Goal: Task Accomplishment & Management: Manage account settings

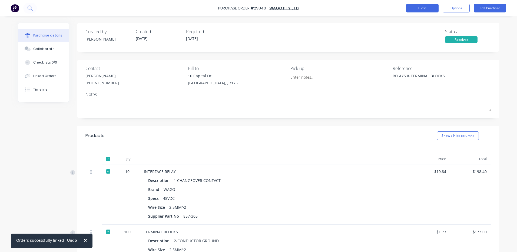
click at [425, 5] on button "Close" at bounding box center [422, 8] width 32 height 9
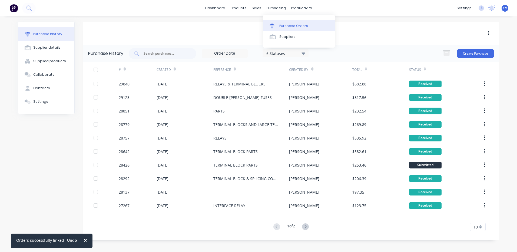
click at [279, 23] on link "Purchase Orders" at bounding box center [299, 25] width 72 height 11
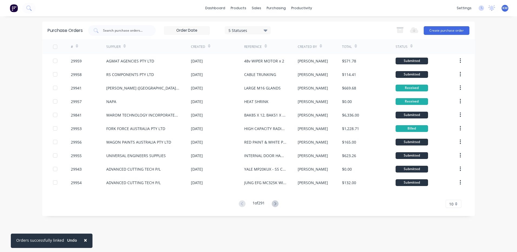
click at [130, 36] on div "Purchase Orders 5 Statuses 5 Statuses Export to Excel (XLSX) Create purchase or…" at bounding box center [258, 31] width 433 height 18
click at [131, 34] on div at bounding box center [122, 30] width 68 height 11
type input "29939"
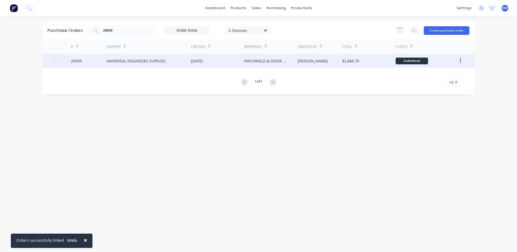
click at [175, 60] on div "UNIVERSAL ENGINEERS SUPPLIES" at bounding box center [148, 61] width 85 height 14
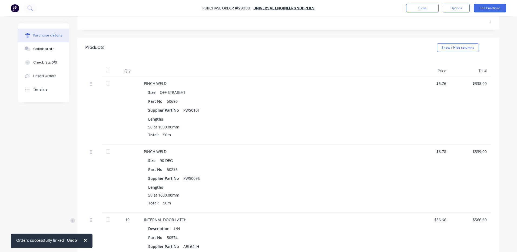
scroll to position [81, 0]
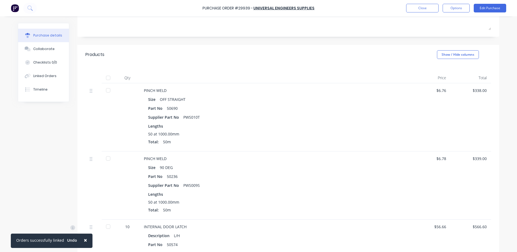
click at [107, 88] on div at bounding box center [108, 90] width 11 height 11
click at [104, 160] on div at bounding box center [108, 158] width 11 height 11
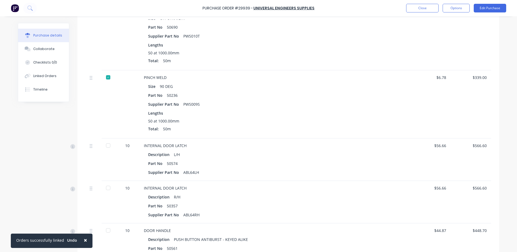
click at [105, 147] on div at bounding box center [108, 145] width 11 height 11
type textarea "x"
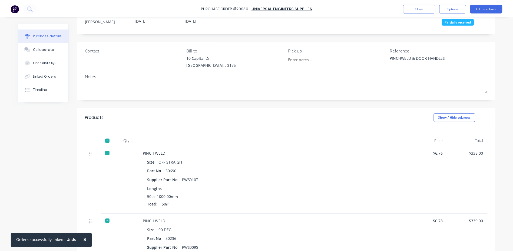
scroll to position [0, 0]
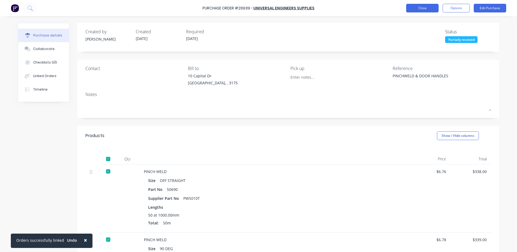
click at [418, 9] on button "Close" at bounding box center [422, 8] width 32 height 9
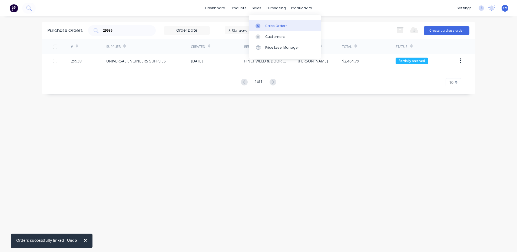
click at [260, 29] on link "Sales Orders" at bounding box center [285, 25] width 72 height 11
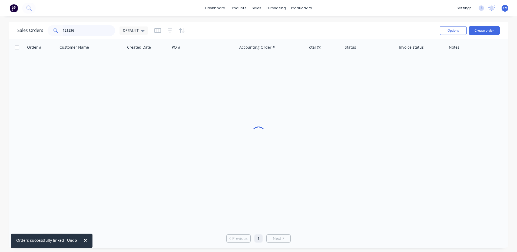
click at [100, 30] on input "121536" at bounding box center [89, 30] width 53 height 11
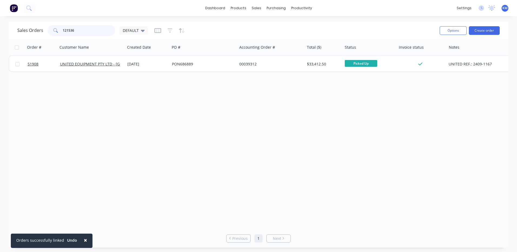
click at [100, 30] on input "121536" at bounding box center [89, 30] width 53 height 11
type input "51764"
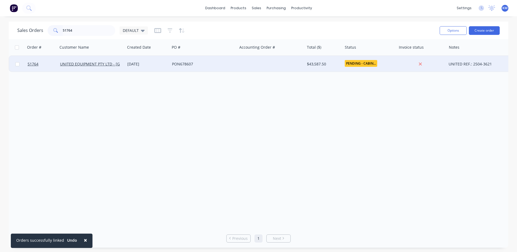
click at [203, 65] on div "PON678607" at bounding box center [202, 63] width 60 height 5
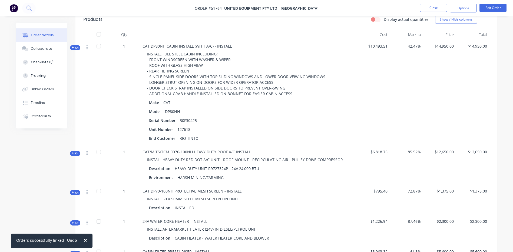
scroll to position [216, 0]
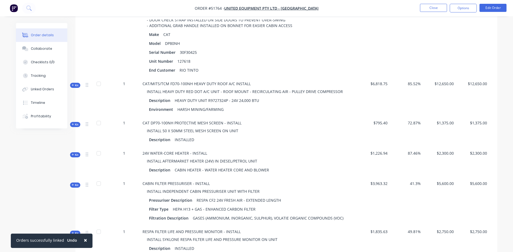
click at [76, 83] on span "Kit" at bounding box center [75, 85] width 7 height 4
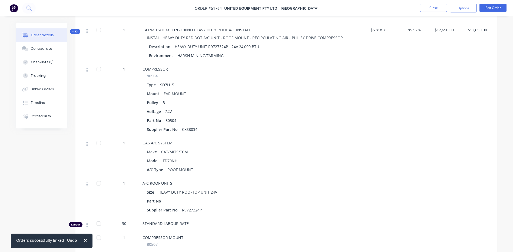
scroll to position [270, 0]
click at [95, 64] on div at bounding box center [98, 69] width 11 height 11
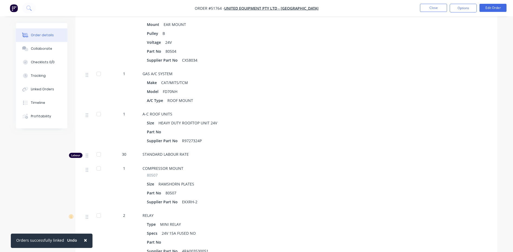
scroll to position [352, 0]
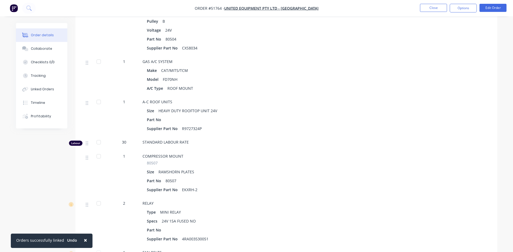
click at [97, 97] on div at bounding box center [98, 102] width 11 height 11
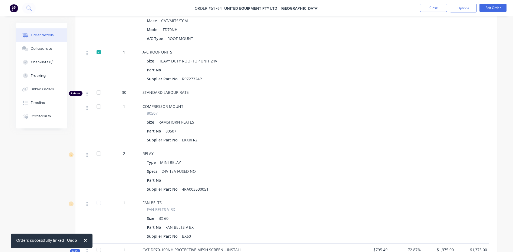
scroll to position [406, 0]
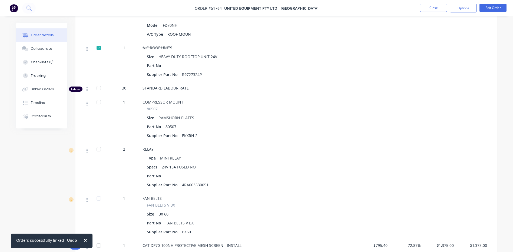
click at [97, 97] on div at bounding box center [98, 102] width 11 height 11
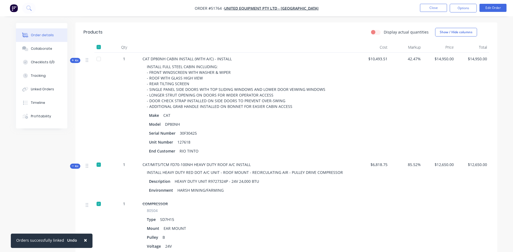
scroll to position [135, 0]
click at [76, 164] on span "Kit" at bounding box center [75, 166] width 7 height 4
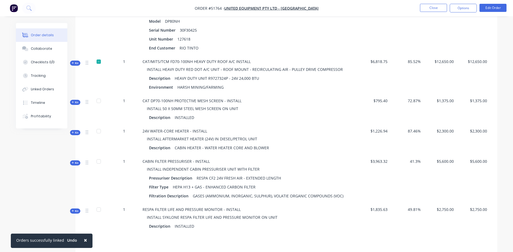
scroll to position [243, 0]
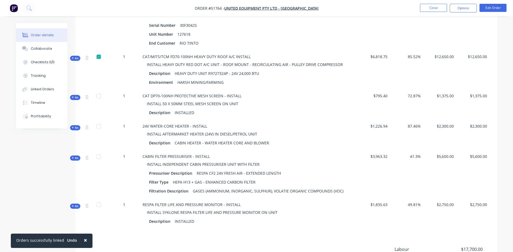
click at [79, 125] on div "Kit" at bounding box center [75, 127] width 10 height 5
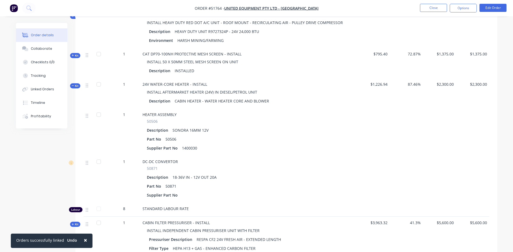
scroll to position [297, 0]
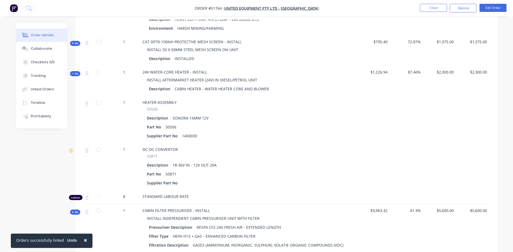
click at [99, 97] on div at bounding box center [98, 102] width 11 height 11
click at [100, 97] on div at bounding box center [98, 102] width 11 height 11
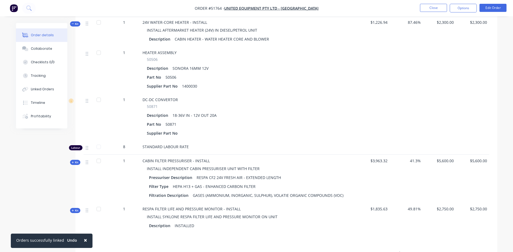
scroll to position [406, 0]
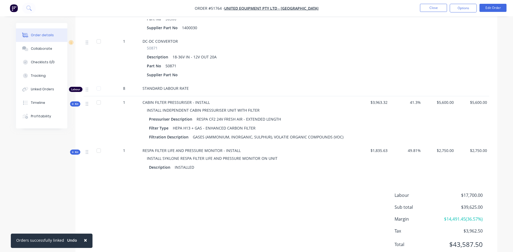
click at [80, 150] on div "Kit" at bounding box center [75, 152] width 10 height 5
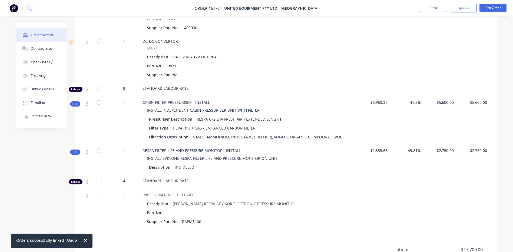
click at [77, 150] on span "Kit" at bounding box center [75, 152] width 7 height 4
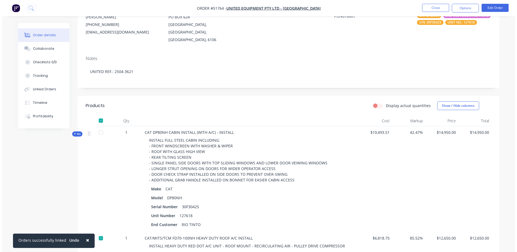
scroll to position [0, 0]
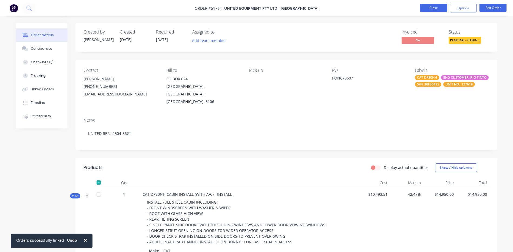
click at [436, 7] on button "Close" at bounding box center [433, 8] width 27 height 8
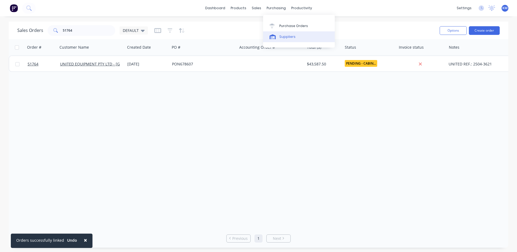
click at [277, 36] on div at bounding box center [274, 36] width 8 height 5
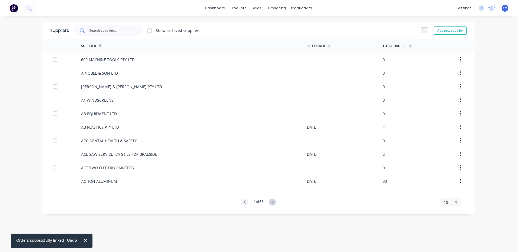
click at [117, 32] on input "text" at bounding box center [111, 30] width 45 height 5
click at [124, 33] on input "text" at bounding box center [111, 30] width 45 height 5
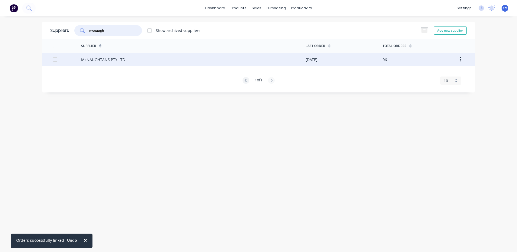
type input "mcnaugh"
click at [213, 57] on div "McNAUGHTANS PTY LTD" at bounding box center [193, 60] width 224 height 14
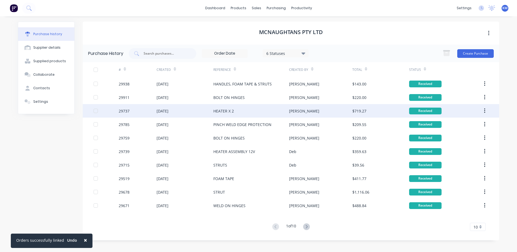
click at [312, 115] on div "[PERSON_NAME]" at bounding box center [320, 111] width 63 height 14
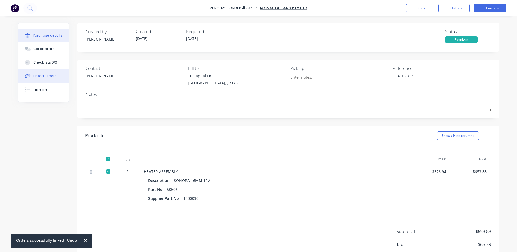
click at [37, 71] on button "Linked Orders" at bounding box center [43, 76] width 51 height 14
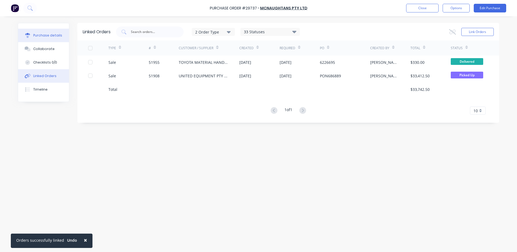
click at [48, 38] on div "Purchase details" at bounding box center [47, 35] width 29 height 5
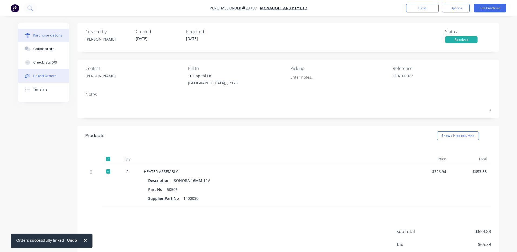
click at [33, 70] on button "Linked Orders" at bounding box center [43, 76] width 51 height 14
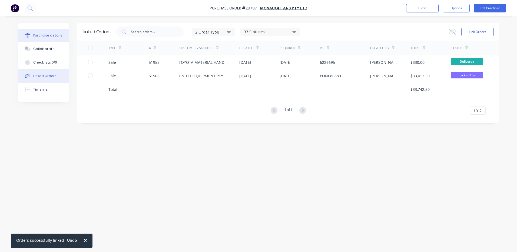
click at [61, 37] on button "Purchase details" at bounding box center [43, 36] width 51 height 14
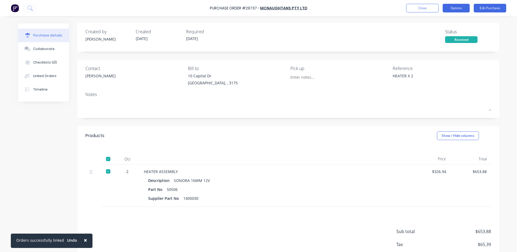
click at [458, 11] on button "Options" at bounding box center [456, 8] width 27 height 9
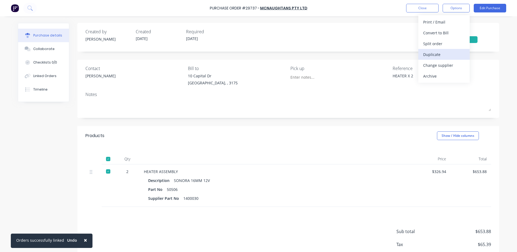
click at [438, 52] on div "Duplicate" at bounding box center [444, 55] width 42 height 8
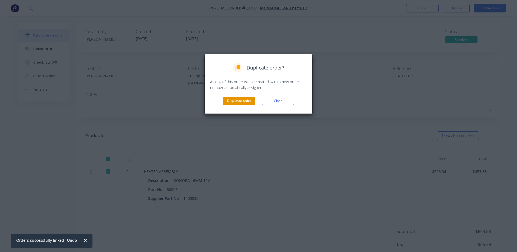
click at [249, 102] on button "Duplicate order" at bounding box center [239, 101] width 32 height 8
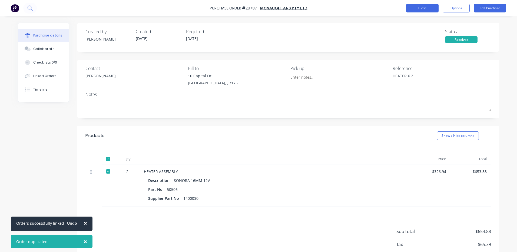
click at [421, 8] on button "Close" at bounding box center [422, 8] width 32 height 9
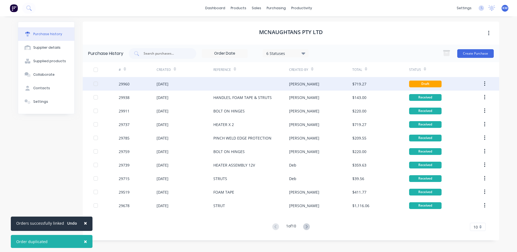
click at [236, 86] on div at bounding box center [251, 84] width 76 height 14
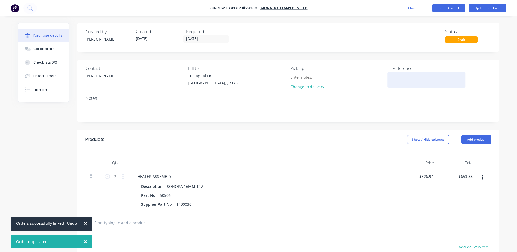
click at [421, 76] on textarea at bounding box center [427, 79] width 68 height 12
type textarea "x"
type textarea "H"
type textarea "x"
type textarea "HE"
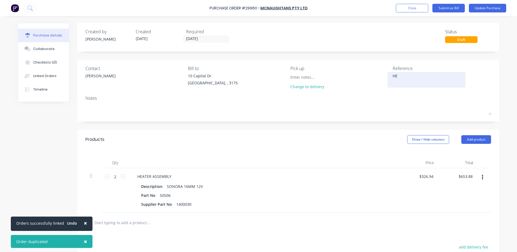
type textarea "x"
type textarea "HEA"
type textarea "x"
type textarea "HEAT"
type textarea "x"
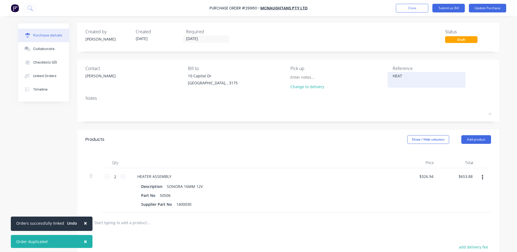
type textarea "HEATE"
type textarea "x"
type textarea "HEATER"
type textarea "x"
type textarea "HEATER"
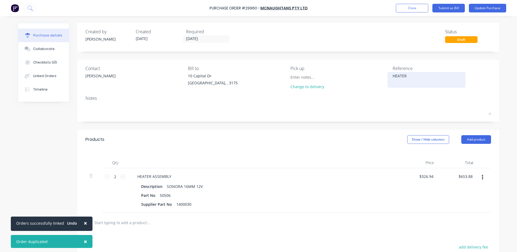
type textarea "x"
type textarea "HEATER X"
type textarea "x"
type textarea "HEATER X"
type textarea "x"
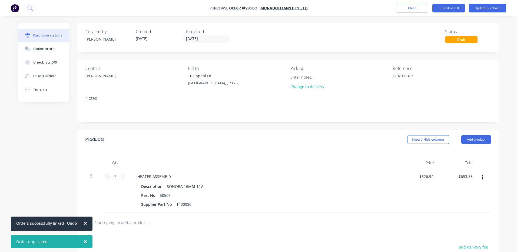
type textarea "HEATER X 2"
type textarea "x"
type textarea "HEATER X 2"
click at [330, 135] on div "Products Show / Hide columns Add product" at bounding box center [288, 139] width 422 height 19
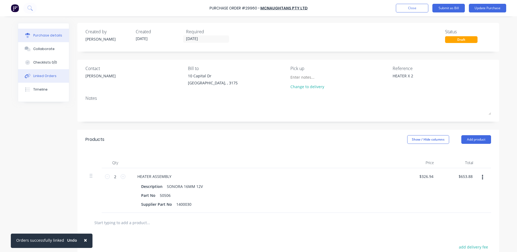
type textarea "x"
click at [58, 76] on button "Linked Orders" at bounding box center [43, 76] width 51 height 14
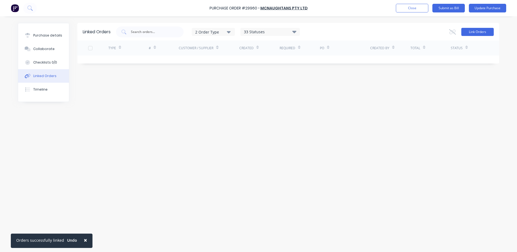
click at [469, 35] on button "Link Orders" at bounding box center [477, 32] width 32 height 8
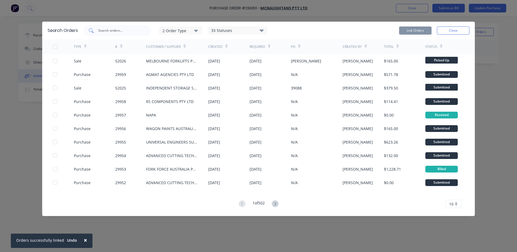
click at [127, 33] on input "text" at bounding box center [120, 30] width 45 height 5
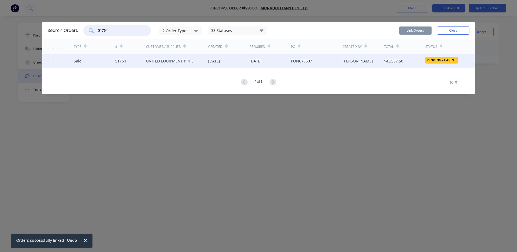
click at [56, 63] on div at bounding box center [63, 61] width 21 height 14
click at [55, 60] on div at bounding box center [55, 60] width 11 height 11
drag, startPoint x: 425, startPoint y: 28, endPoint x: 414, endPoint y: 29, distance: 11.7
click at [425, 28] on button "Link Orders" at bounding box center [415, 31] width 32 height 8
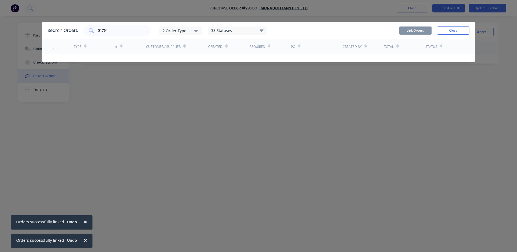
click at [121, 32] on input "51764" at bounding box center [120, 30] width 45 height 5
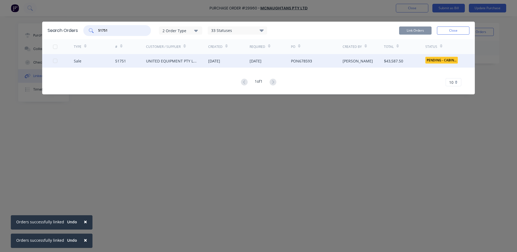
click at [55, 60] on div at bounding box center [55, 60] width 11 height 11
type input "51751"
click at [397, 29] on div "51751 2 Order Type 33 Statuses Sales Order Status All Archived Draft Quote Subm…" at bounding box center [276, 30] width 386 height 11
click at [405, 29] on button "Link Orders" at bounding box center [415, 31] width 32 height 8
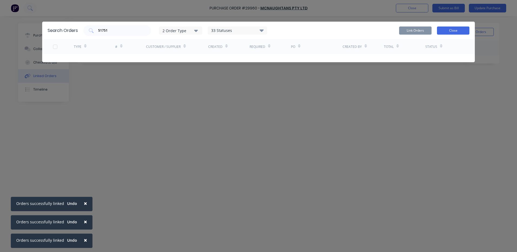
click at [465, 30] on button "Close" at bounding box center [453, 31] width 32 height 8
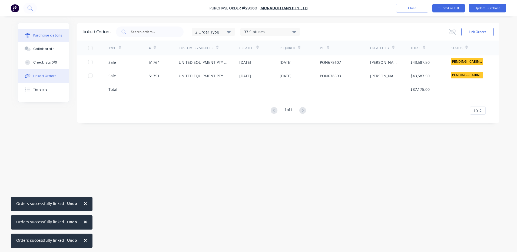
click at [41, 40] on button "Purchase details" at bounding box center [43, 36] width 51 height 14
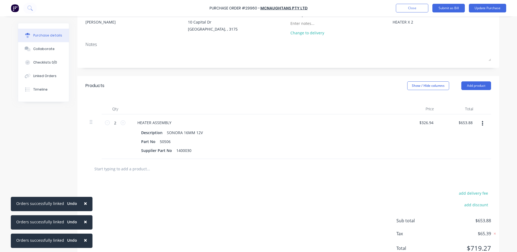
scroll to position [54, 0]
click at [84, 240] on span "×" at bounding box center [85, 240] width 3 height 8
click at [84, 226] on span "×" at bounding box center [85, 222] width 3 height 8
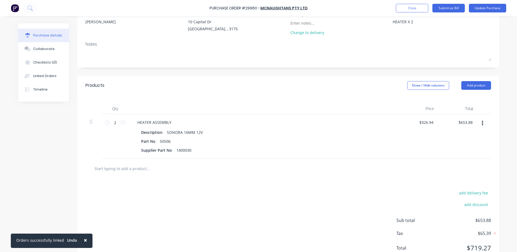
click at [84, 240] on span "×" at bounding box center [85, 240] width 3 height 8
click at [267, 93] on div "Products Show / Hide columns Add product" at bounding box center [288, 85] width 422 height 19
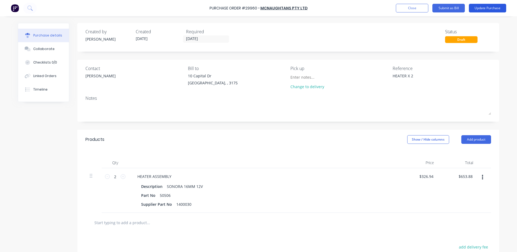
click at [474, 7] on button "Update Purchase" at bounding box center [487, 8] width 37 height 9
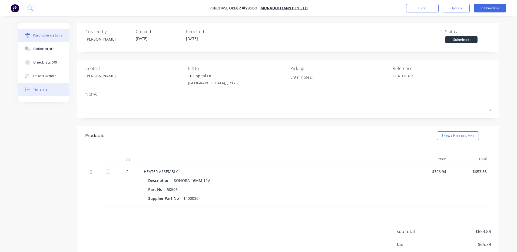
click at [50, 85] on button "Timeline" at bounding box center [43, 90] width 51 height 14
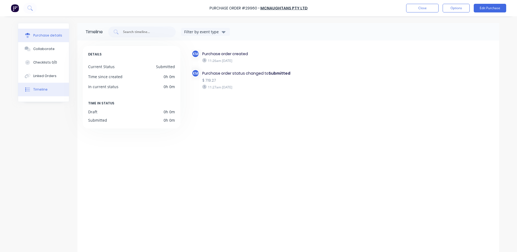
click at [44, 37] on div "Purchase details" at bounding box center [47, 35] width 29 height 5
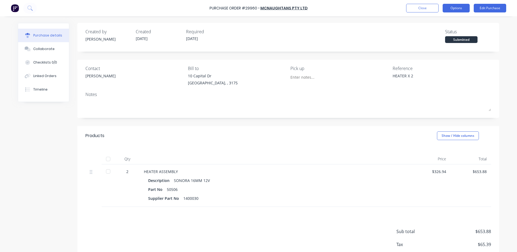
click at [452, 7] on button "Options" at bounding box center [456, 8] width 27 height 9
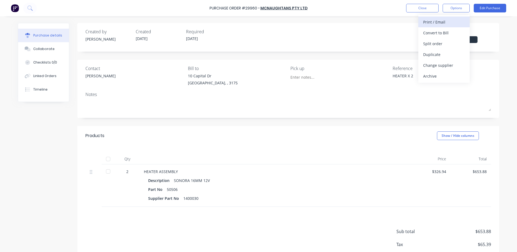
click at [442, 25] on div "Print / Email" at bounding box center [444, 22] width 42 height 8
click at [441, 35] on div "With pricing" at bounding box center [444, 33] width 42 height 8
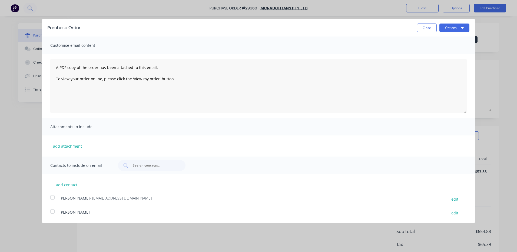
click at [433, 29] on button "Close" at bounding box center [427, 28] width 20 height 9
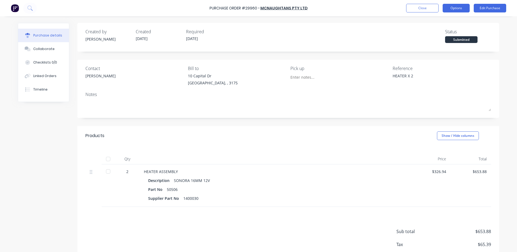
click at [462, 10] on button "Options" at bounding box center [456, 8] width 27 height 9
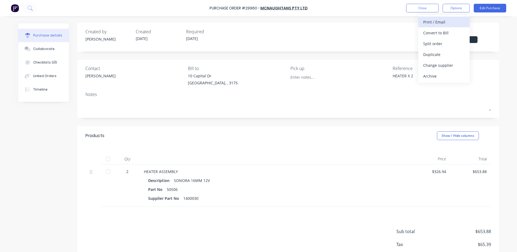
click at [434, 26] on button "Print / Email" at bounding box center [443, 21] width 51 height 11
click at [433, 34] on div "With pricing" at bounding box center [444, 33] width 42 height 8
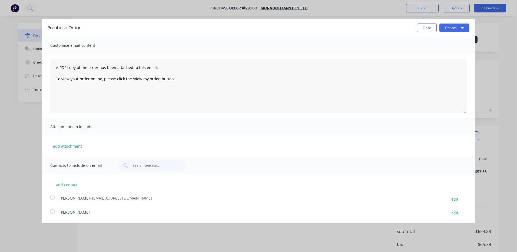
click at [53, 197] on div at bounding box center [52, 197] width 11 height 11
click at [451, 29] on button "Options" at bounding box center [454, 28] width 30 height 9
click at [452, 50] on div "Email" at bounding box center [444, 52] width 42 height 8
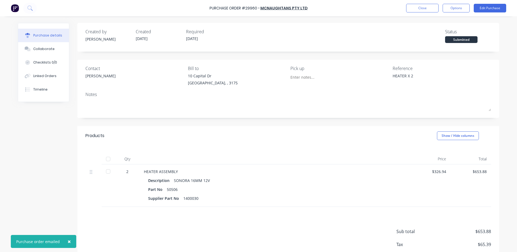
type textarea "x"
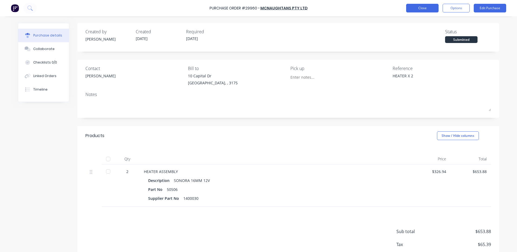
click at [414, 6] on button "Close" at bounding box center [422, 8] width 32 height 9
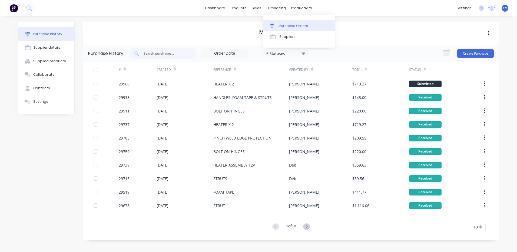
click at [276, 24] on div at bounding box center [274, 26] width 8 height 5
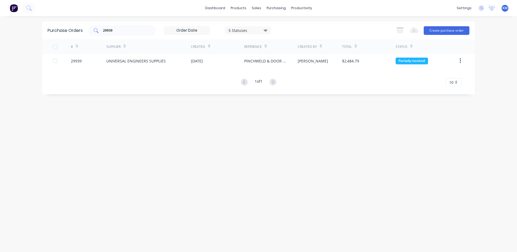
click at [137, 26] on div "29939" at bounding box center [122, 30] width 68 height 11
type input "2"
